Goal: Transaction & Acquisition: Purchase product/service

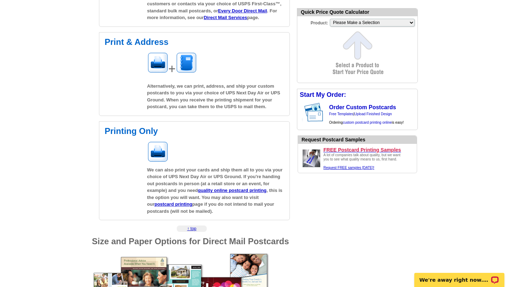
scroll to position [185, 0]
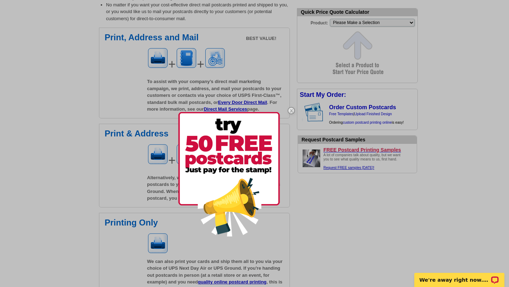
click at [285, 112] on img at bounding box center [291, 110] width 21 height 21
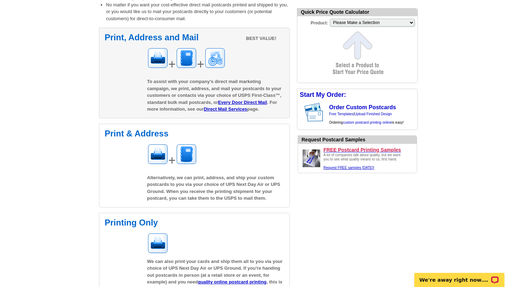
click at [187, 86] on span "To assist with your company’s direct mail marketing campaign, we print, address…" at bounding box center [214, 95] width 134 height 33
click at [159, 57] on img at bounding box center [157, 57] width 21 height 21
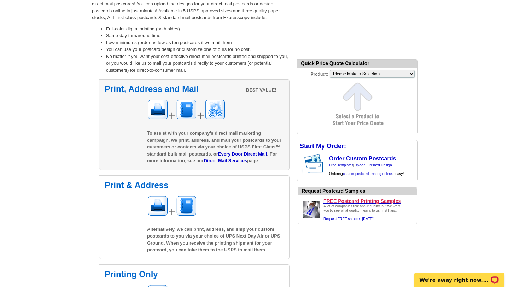
scroll to position [128, 0]
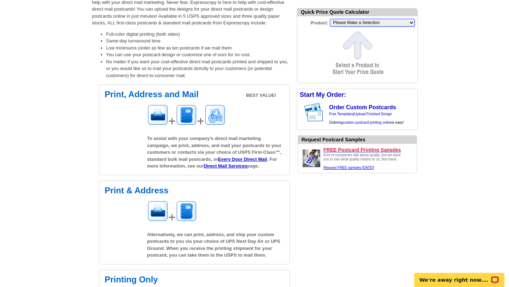
click at [354, 26] on select "Please Make a Selection Jumbo Postcard (5.5" x 8.5") Regular Postcard (4.25" x …" at bounding box center [372, 23] width 85 height 8
select select "2"
click at [330, 19] on select "Please Make a Selection Jumbo Postcard (5.5" x 8.5") Regular Postcard (4.25" x …" at bounding box center [372, 23] width 85 height 8
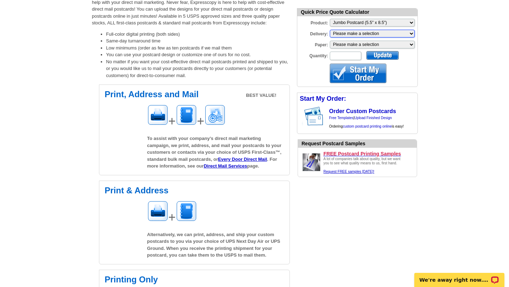
click at [381, 35] on select "Please make a selection Print + Address+USPS First Class Print-Only+Shipped To …" at bounding box center [372, 34] width 85 height 8
click at [380, 45] on select "Please make a selection Recyclable Board Magnetic Stock" at bounding box center [372, 45] width 85 height 8
select select "3"
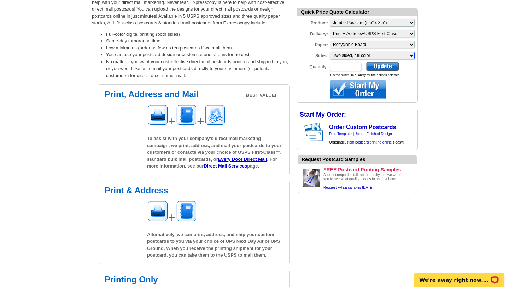
click at [373, 56] on select "Please make a selection Two sided, full color" at bounding box center [372, 56] width 85 height 8
click at [330, 52] on select "Please make a selection Two sided, full color" at bounding box center [372, 56] width 85 height 8
click at [349, 61] on form "Quick Price Quote Calculator Product: Please Make a Selection Jumbo Postcard (5…" at bounding box center [357, 55] width 121 height 95
click at [347, 64] on input "Quantity:" at bounding box center [345, 67] width 31 height 8
type input "1"
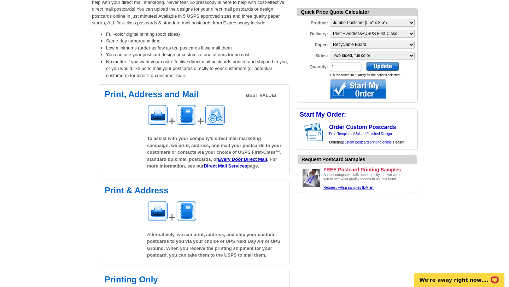
click at [383, 65] on div at bounding box center [382, 66] width 33 height 9
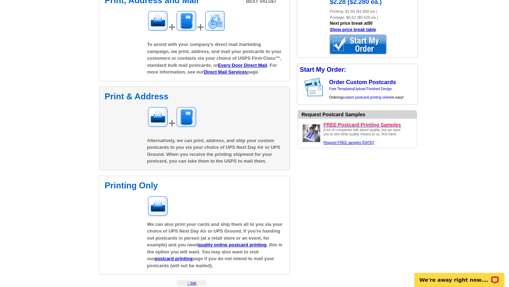
scroll to position [223, 0]
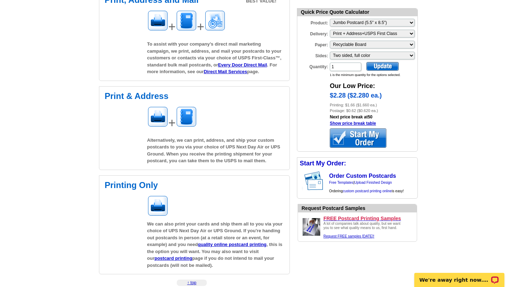
click at [313, 222] on img at bounding box center [311, 226] width 21 height 21
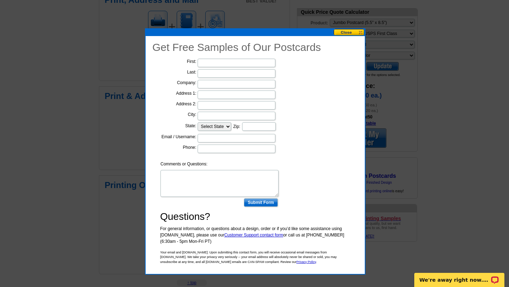
click at [345, 34] on button at bounding box center [349, 32] width 31 height 7
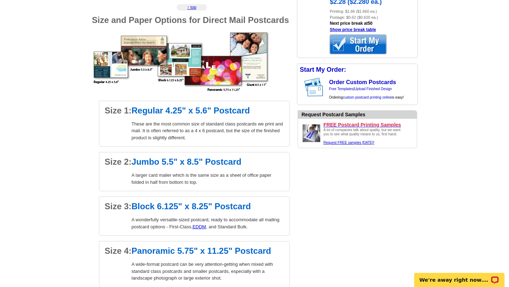
scroll to position [499, 0]
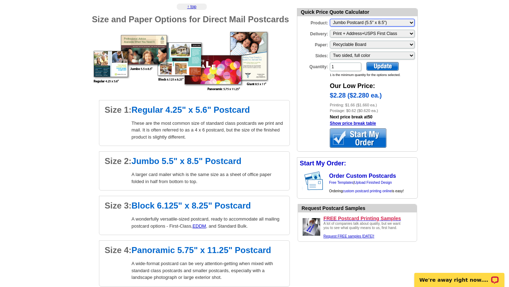
click at [351, 22] on select "Please Make a Selection Jumbo Postcard (5.5" x 8.5") Regular Postcard (4.25" x …" at bounding box center [372, 23] width 85 height 8
click at [330, 19] on select "Please Make a Selection Jumbo Postcard (5.5" x 8.5") Regular Postcard (4.25" x …" at bounding box center [372, 23] width 85 height 8
click at [380, 66] on div at bounding box center [382, 66] width 33 height 9
click at [366, 24] on select "Please Make a Selection Jumbo Postcard (5.5" x 8.5") Regular Postcard (4.25" x …" at bounding box center [372, 23] width 85 height 8
select select "5"
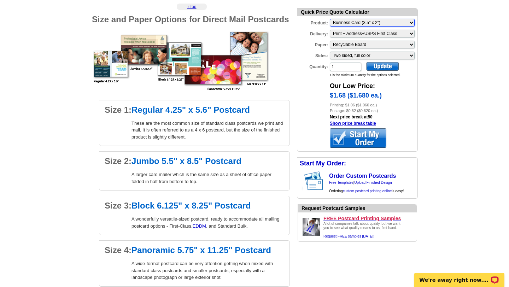
click at [330, 19] on select "Please Make a Selection Jumbo Postcard (5.5" x 8.5") Regular Postcard (4.25" x …" at bounding box center [372, 23] width 85 height 8
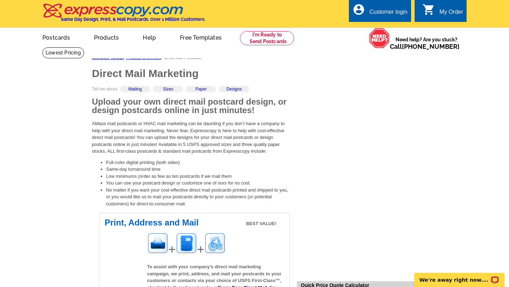
scroll to position [0, 0]
